Goal: Check status

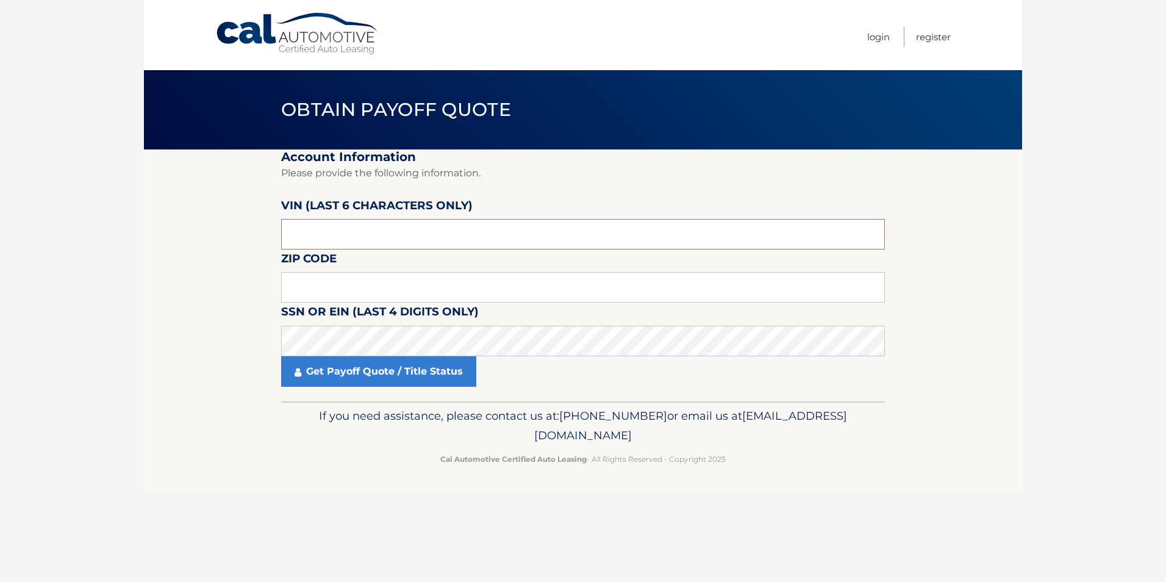
click at [371, 236] on input "text" at bounding box center [583, 234] width 604 height 30
type input "003921"
click at [421, 285] on input "text" at bounding box center [583, 287] width 604 height 30
type input "33486"
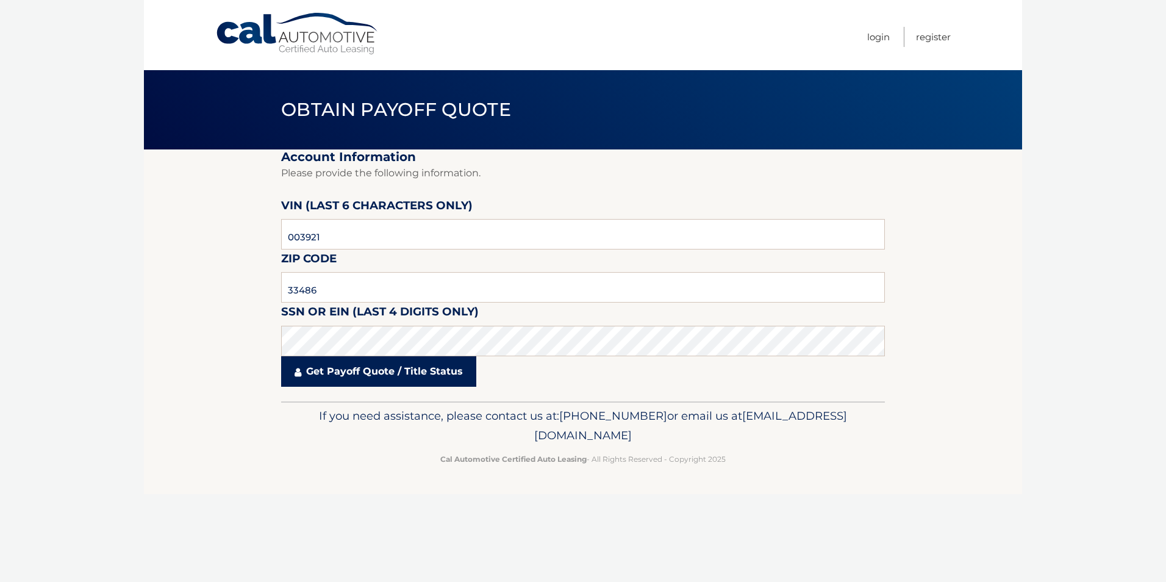
click at [380, 377] on link "Get Payoff Quote / Title Status" at bounding box center [378, 371] width 195 height 30
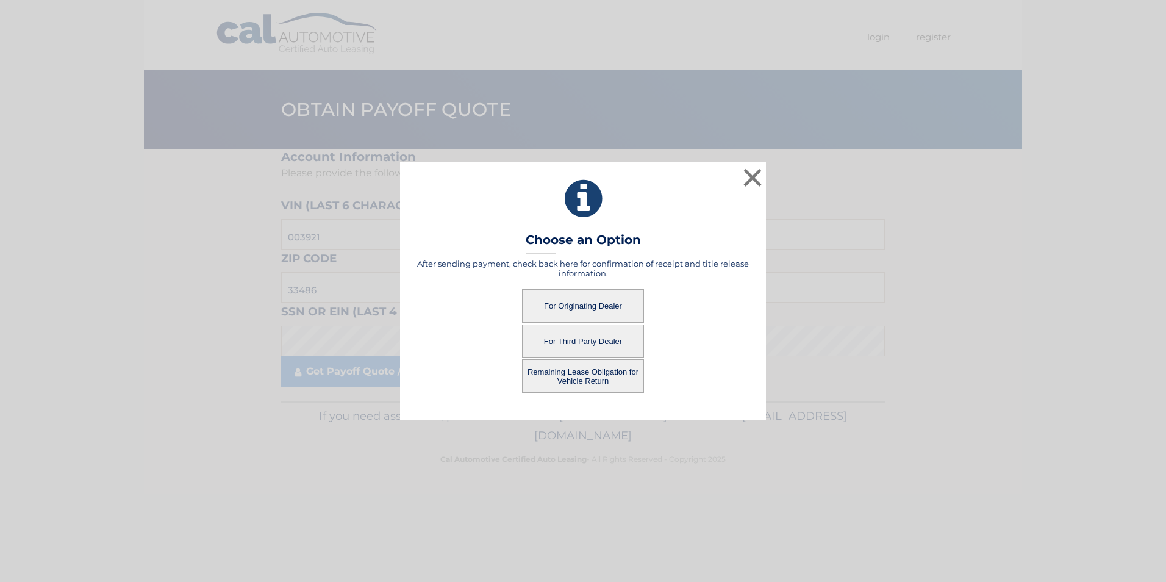
click at [596, 304] on button "For Originating Dealer" at bounding box center [583, 306] width 122 height 34
click at [594, 304] on button "For Originating Dealer" at bounding box center [583, 306] width 122 height 34
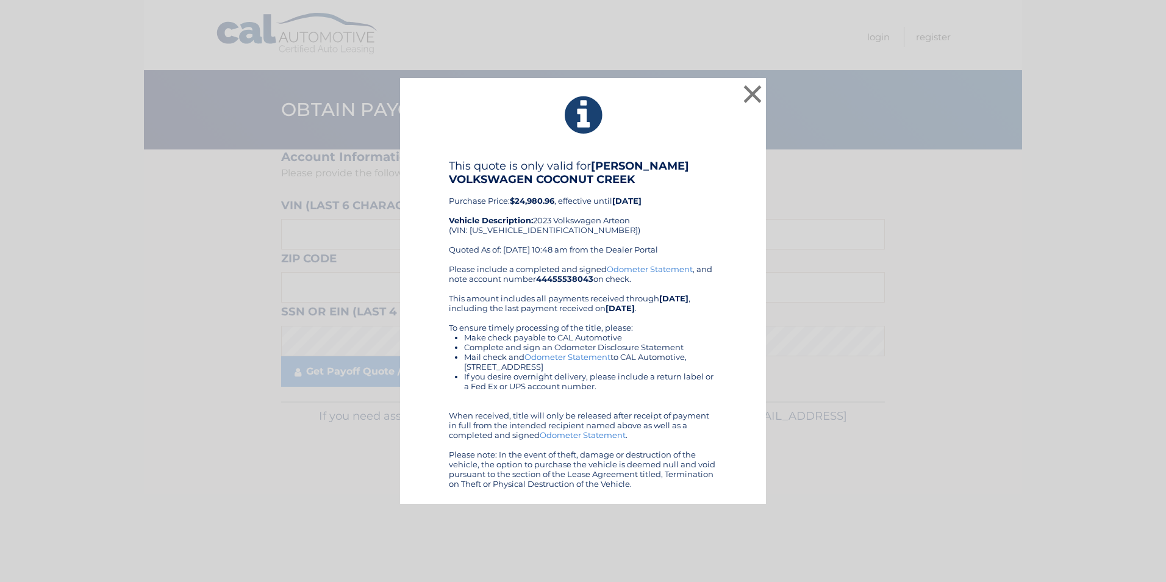
click at [574, 358] on link "Odometer Statement" at bounding box center [567, 357] width 86 height 10
click at [751, 93] on button "×" at bounding box center [752, 94] width 24 height 24
